Goal: Check status

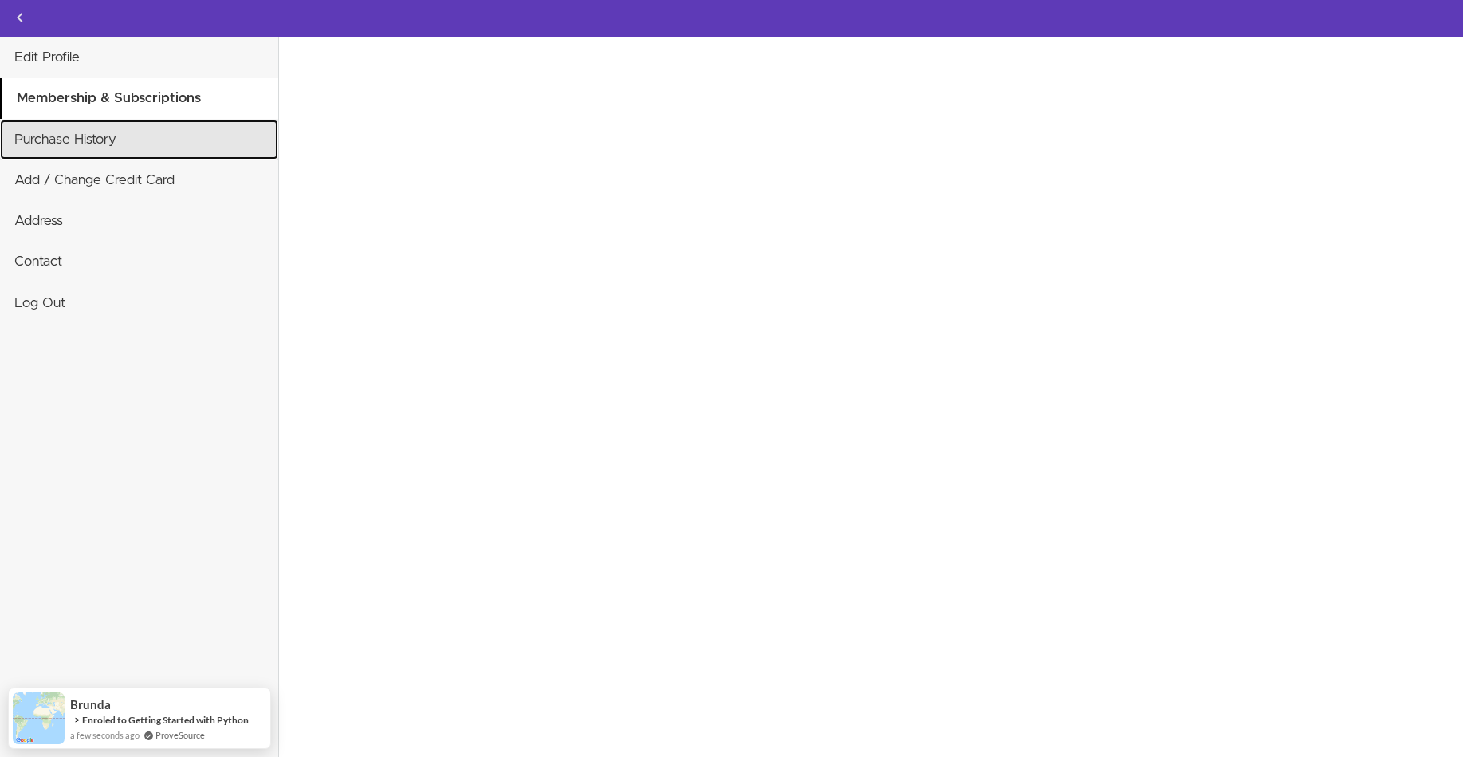
click at [59, 140] on link "Purchase History" at bounding box center [139, 140] width 278 height 40
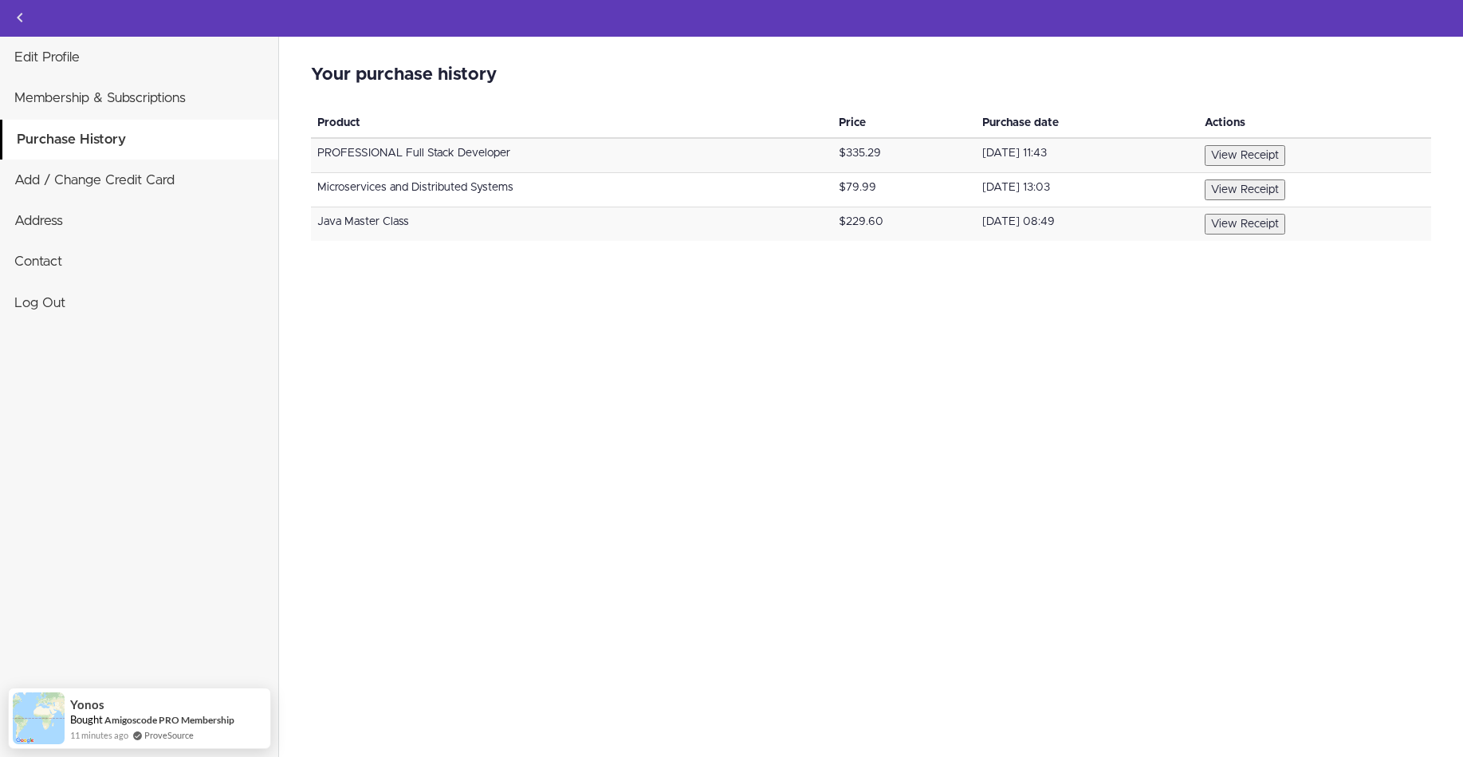
drag, startPoint x: 776, startPoint y: 148, endPoint x: 852, endPoint y: 155, distance: 76.9
click at [852, 155] on td "$335.29" at bounding box center [904, 155] width 144 height 35
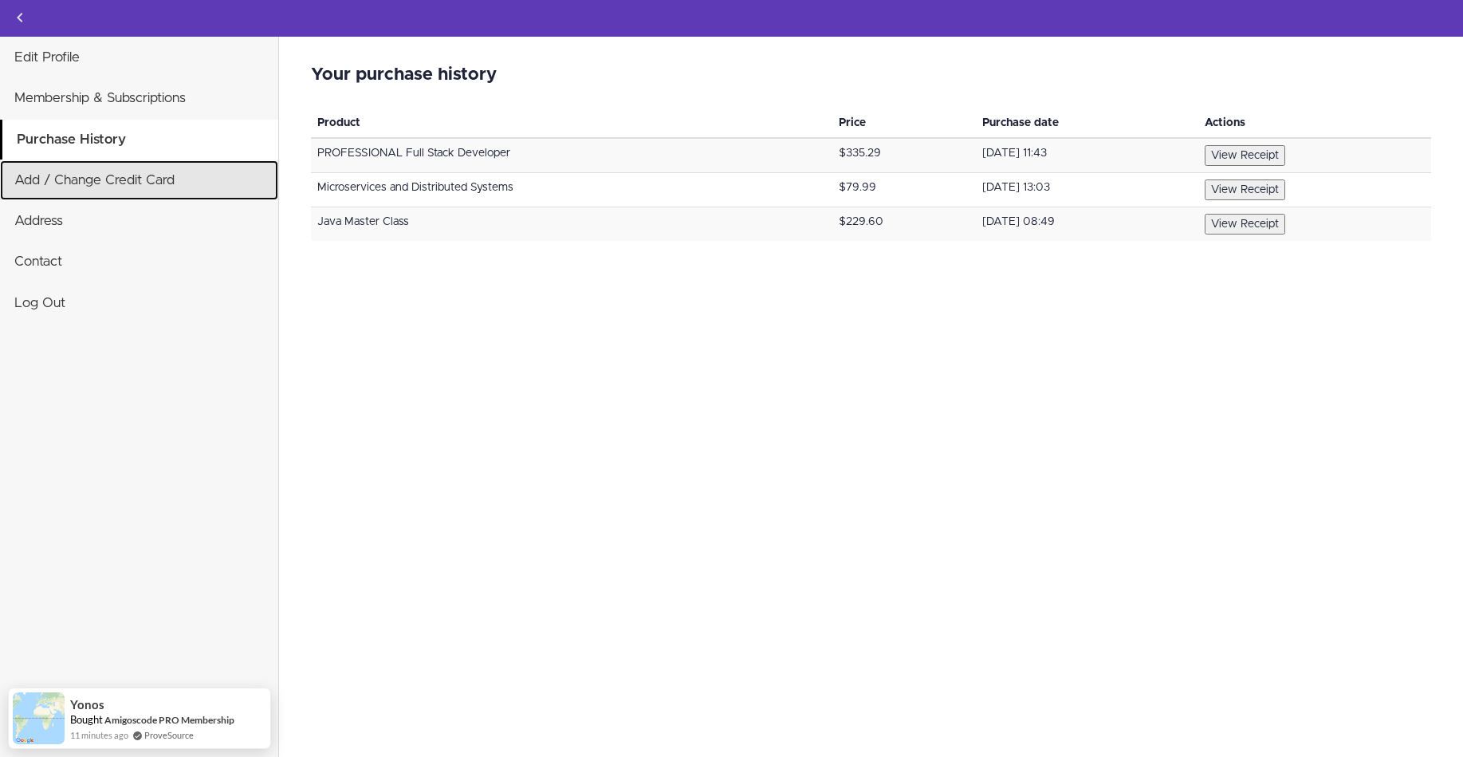
click at [118, 182] on link "Add / Change Credit Card" at bounding box center [139, 180] width 278 height 40
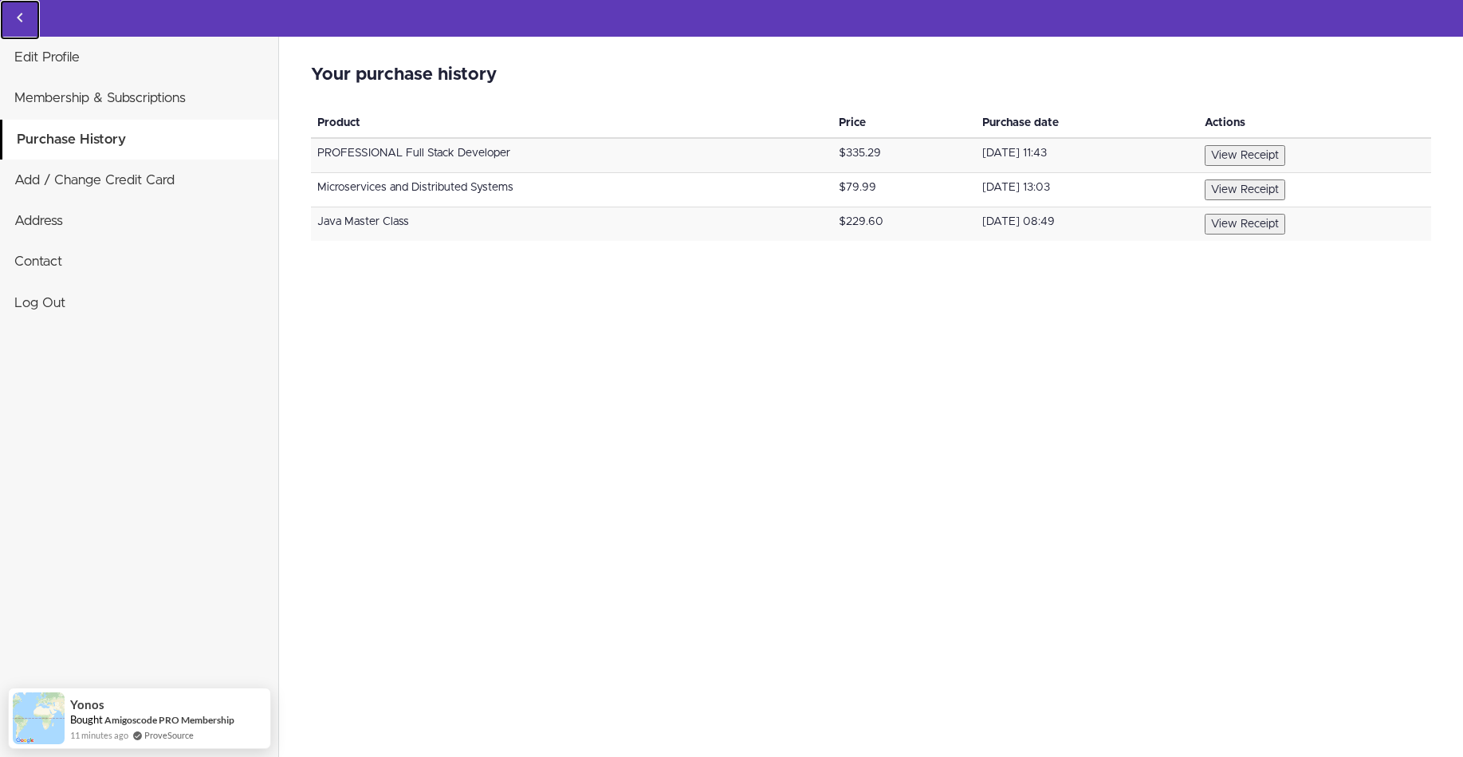
click at [16, 18] on icon "Back to courses" at bounding box center [19, 17] width 19 height 19
